Goal: Book appointment/travel/reservation

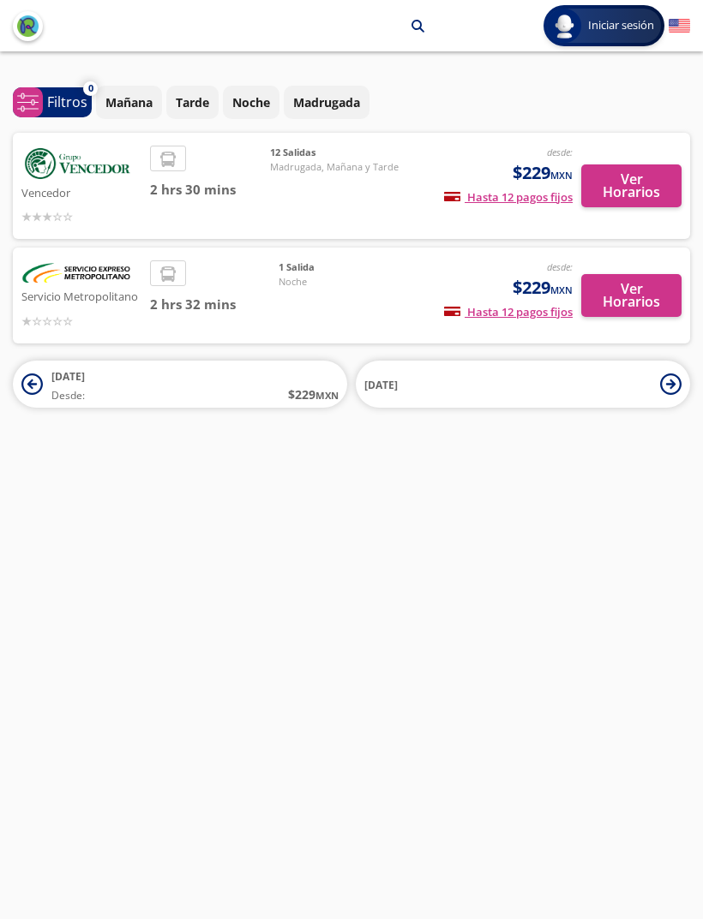
click at [80, 164] on img at bounding box center [76, 164] width 111 height 36
click at [178, 182] on span "2 hrs 30 mins" at bounding box center [210, 190] width 120 height 20
click at [345, 165] on span "Madrugada, Mañana y Tarde" at bounding box center [334, 167] width 129 height 15
click at [641, 197] on button "Ver Horarios" at bounding box center [631, 186] width 100 height 43
click at [158, 275] on li at bounding box center [168, 274] width 34 height 26
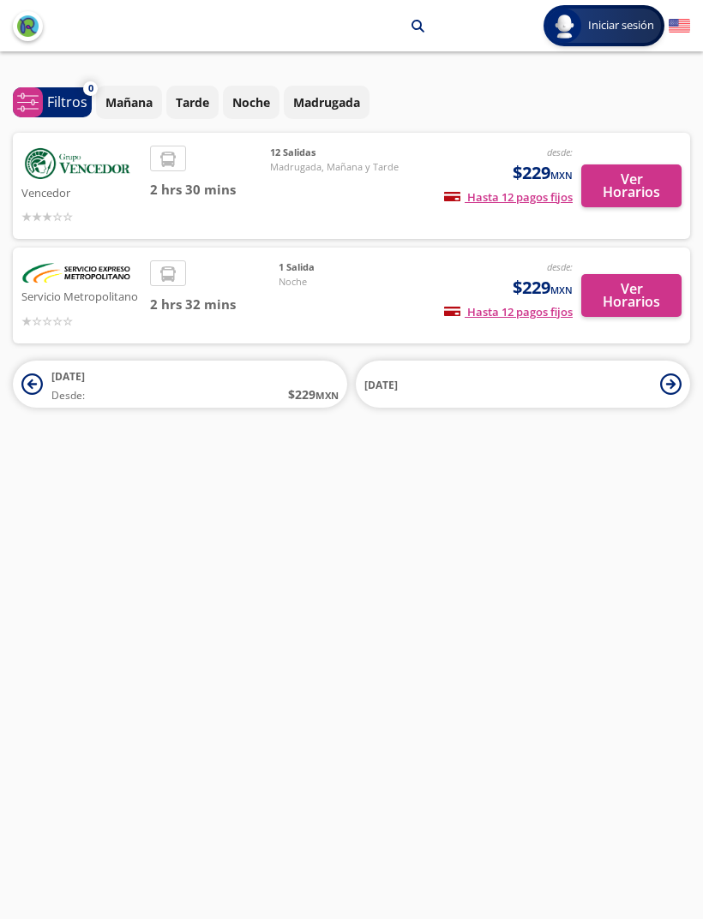
click at [638, 291] on button "Ver Horarios" at bounding box center [631, 295] width 100 height 43
